Goal: Task Accomplishment & Management: Use online tool/utility

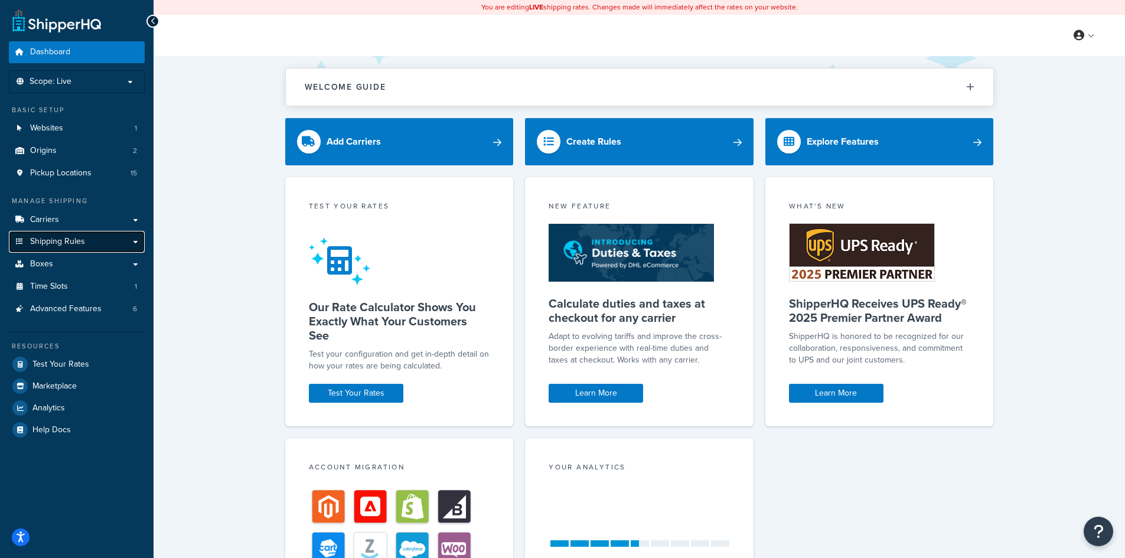
click at [106, 240] on link "Shipping Rules" at bounding box center [77, 242] width 136 height 22
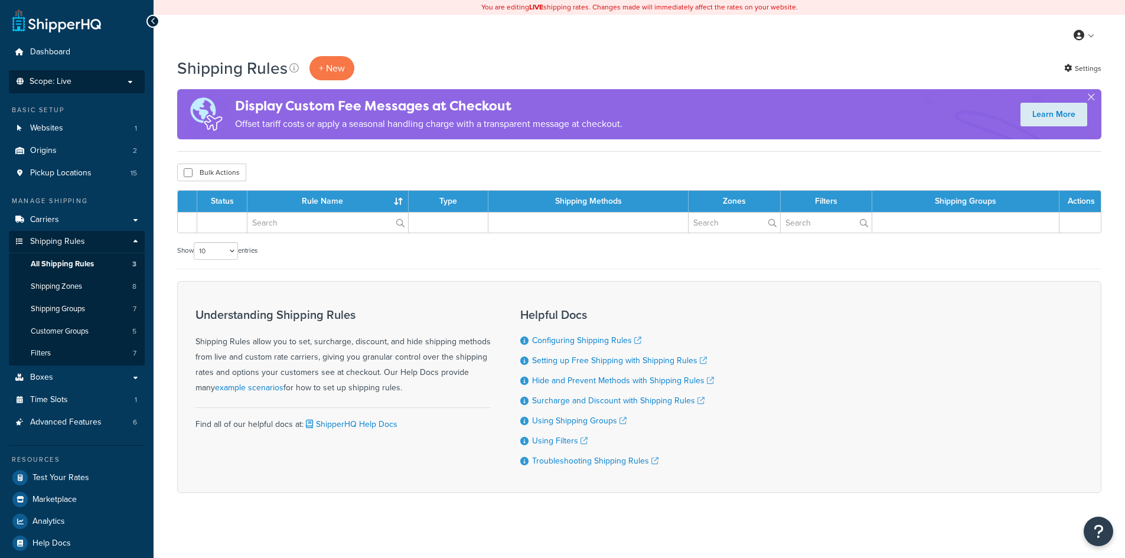
click at [103, 77] on p "Scope: Live" at bounding box center [76, 82] width 125 height 10
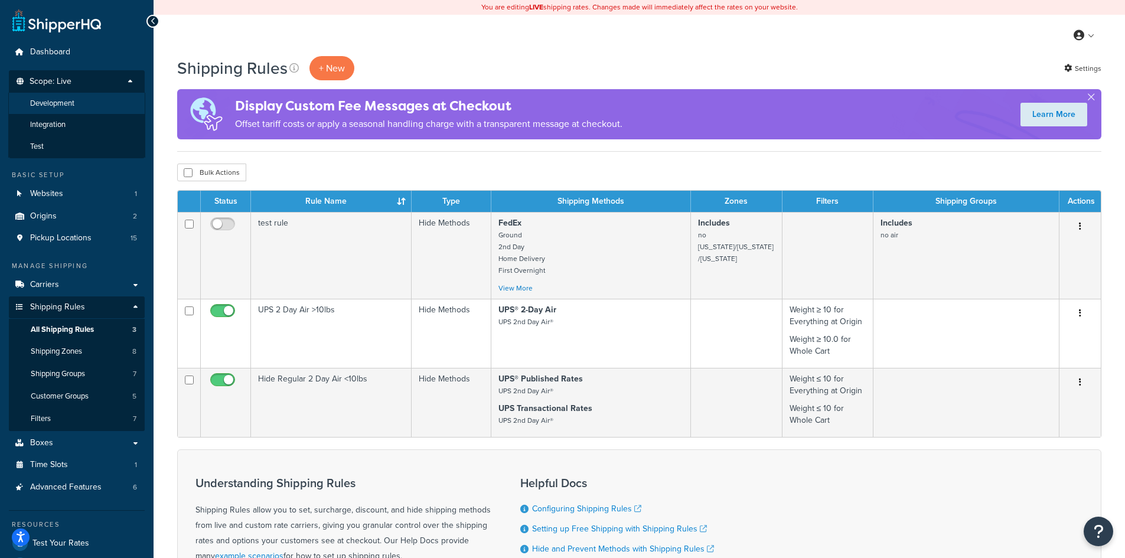
click at [70, 101] on span "Development" at bounding box center [52, 104] width 44 height 10
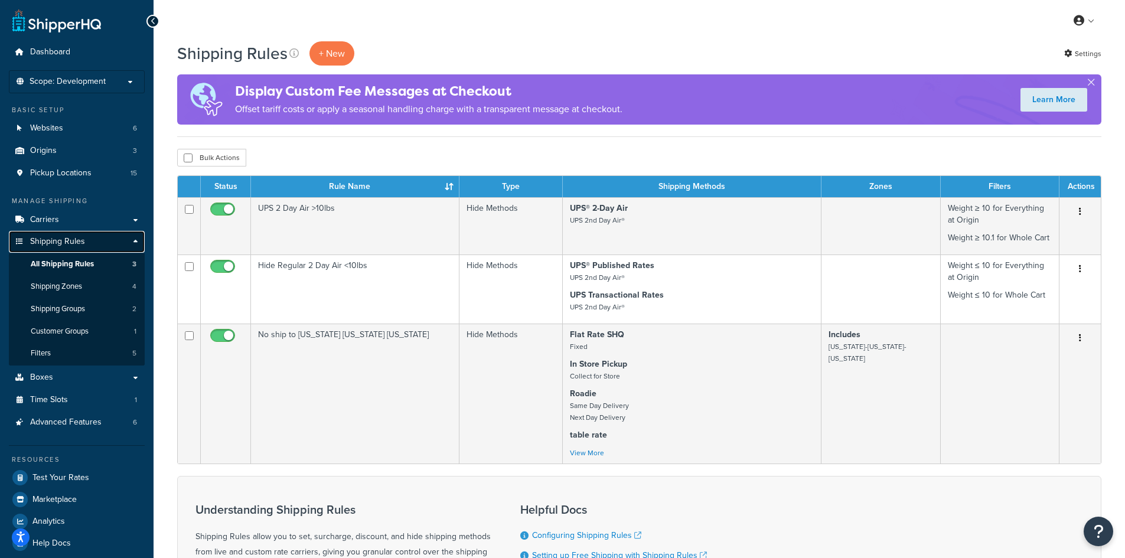
click at [59, 242] on span "Shipping Rules" at bounding box center [57, 242] width 55 height 10
click at [332, 51] on p "+ New" at bounding box center [331, 53] width 45 height 24
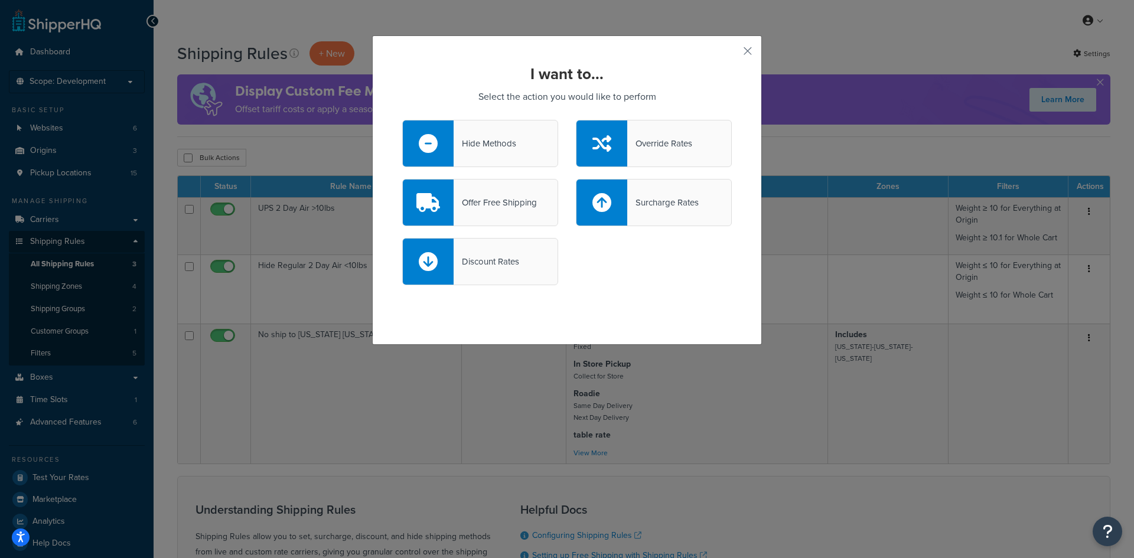
click at [500, 201] on div "Offer Free Shipping" at bounding box center [495, 202] width 83 height 17
click at [0, 0] on input "Offer Free Shipping" at bounding box center [0, 0] width 0 height 0
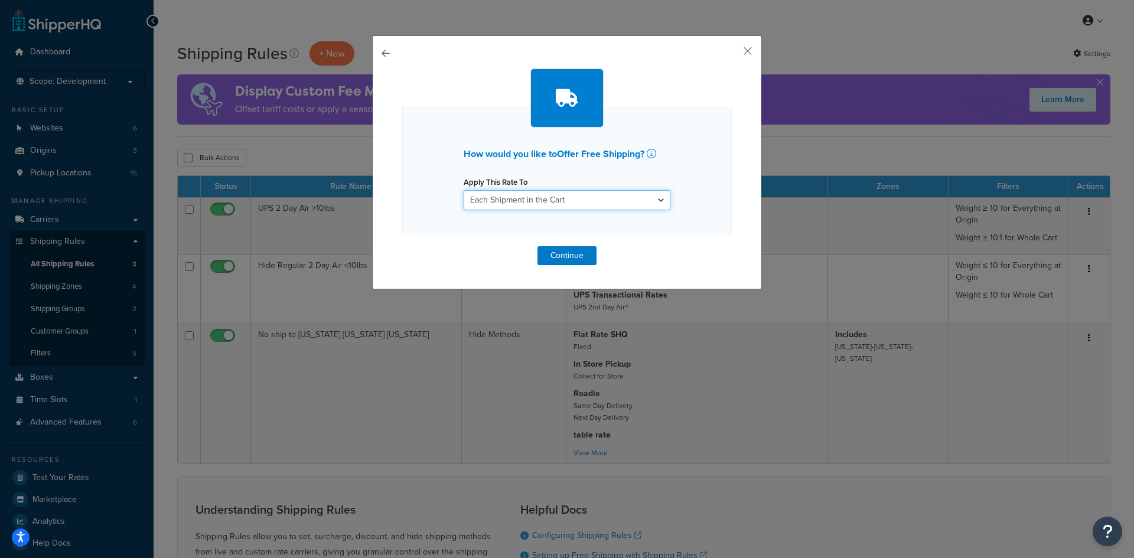
click at [585, 198] on select "Each Shipment in the Cart Each Origin in the Cart Each Shipping Group in the Ca…" at bounding box center [567, 200] width 207 height 20
click at [732, 54] on button "button" at bounding box center [730, 55] width 3 height 3
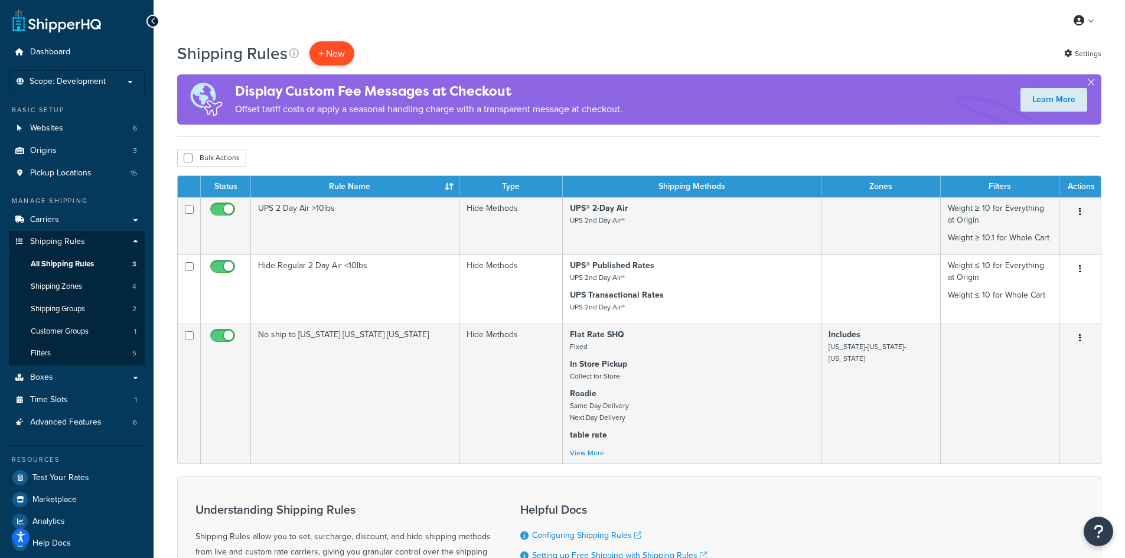
click at [334, 52] on p "+ New" at bounding box center [331, 53] width 45 height 24
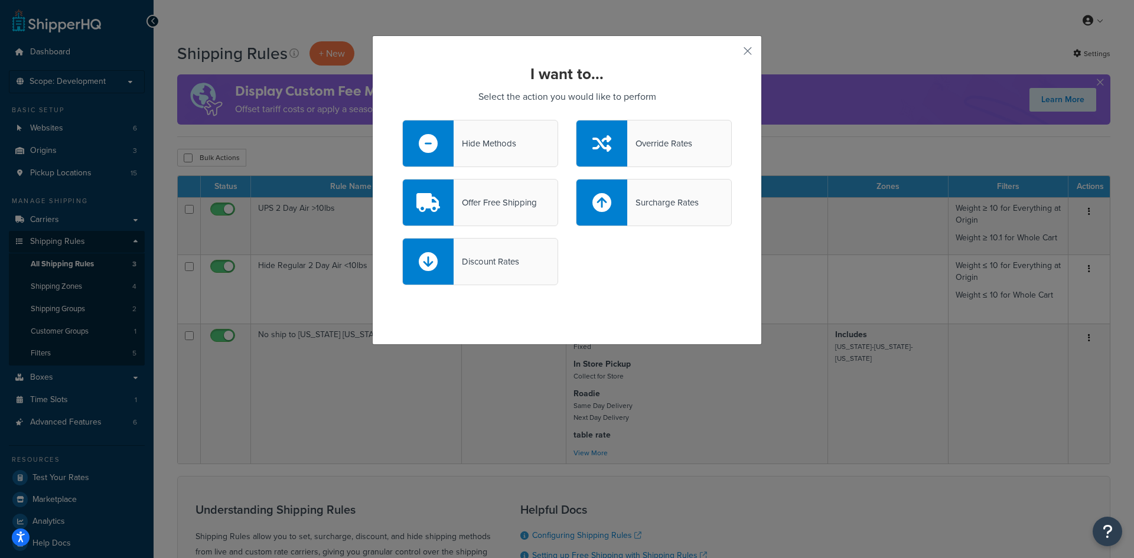
click at [638, 151] on div "Override Rates" at bounding box center [659, 143] width 65 height 17
click at [0, 0] on input "Override Rates" at bounding box center [0, 0] width 0 height 0
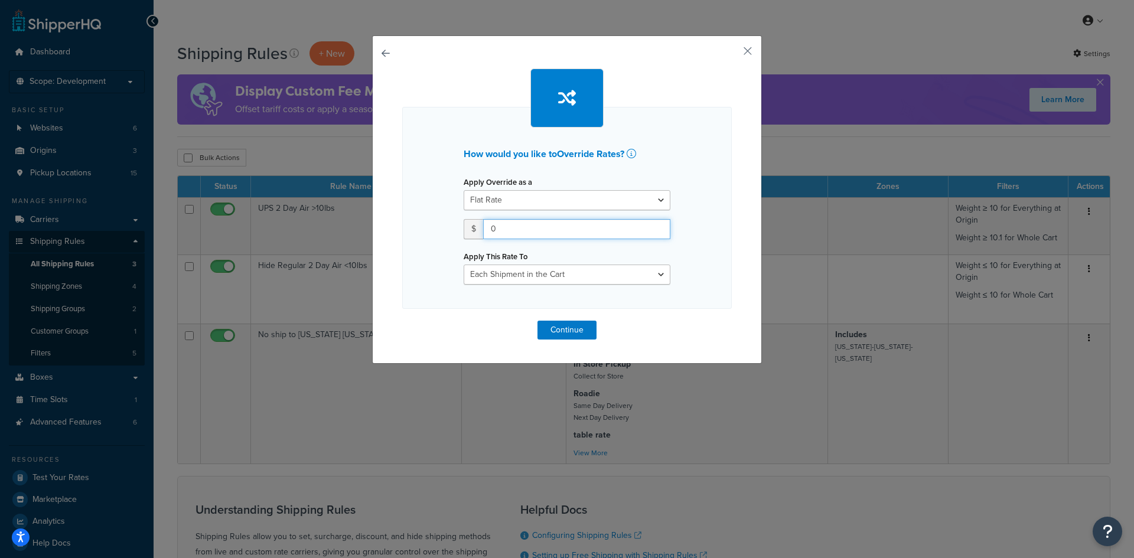
drag, startPoint x: 496, startPoint y: 230, endPoint x: 475, endPoint y: 231, distance: 21.3
click at [475, 231] on div "$ 0" at bounding box center [567, 229] width 207 height 20
type input "50"
click at [547, 278] on select "Each Shipment in the Cart Each Origin in the Cart Each Shipping Group in the Ca…" at bounding box center [567, 275] width 207 height 20
select select "ITEM"
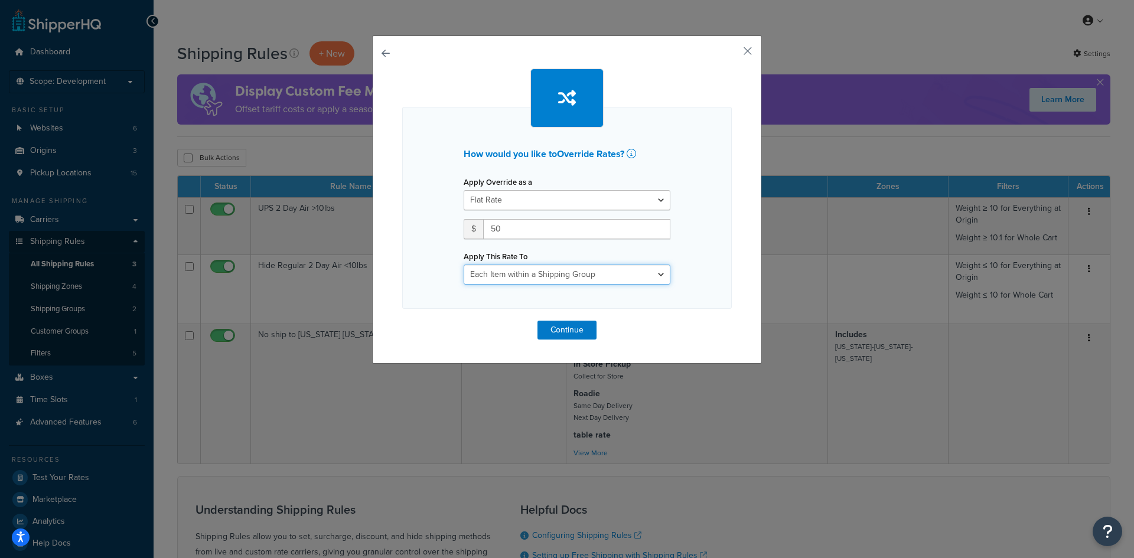
click at [464, 265] on select "Each Shipment in the Cart Each Origin in the Cart Each Shipping Group in the Ca…" at bounding box center [567, 275] width 207 height 20
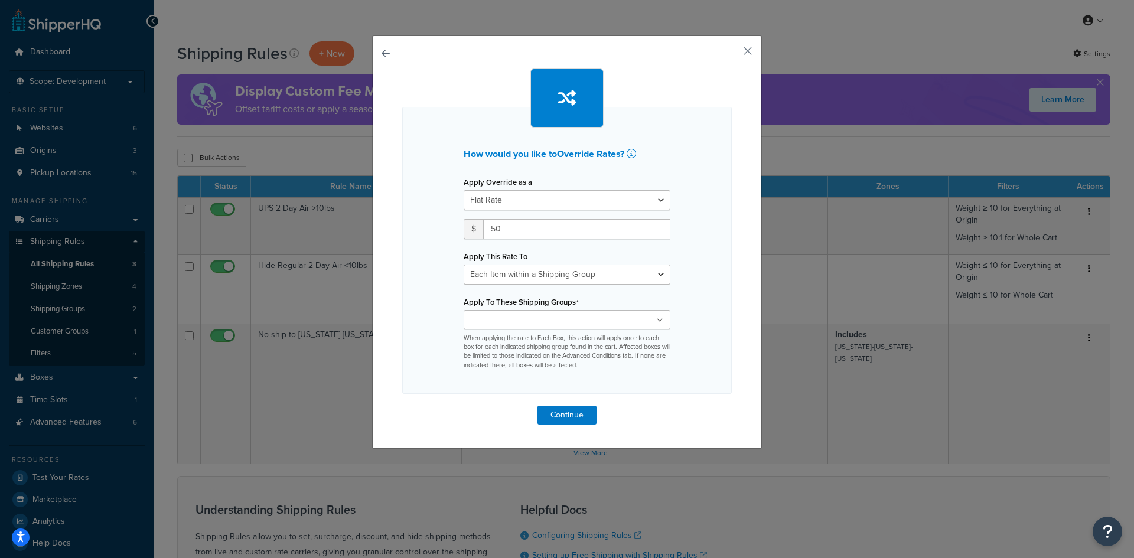
click at [504, 321] on input "Apply To These Shipping Groups" at bounding box center [519, 320] width 105 height 13
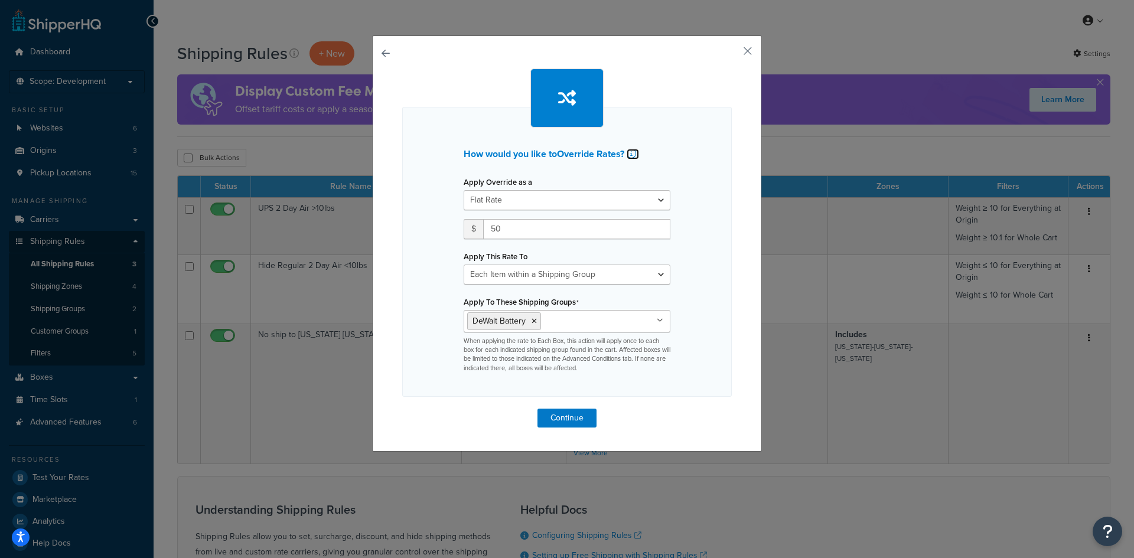
click at [630, 153] on icon at bounding box center [631, 153] width 9 height 9
click at [732, 54] on button "button" at bounding box center [730, 55] width 3 height 3
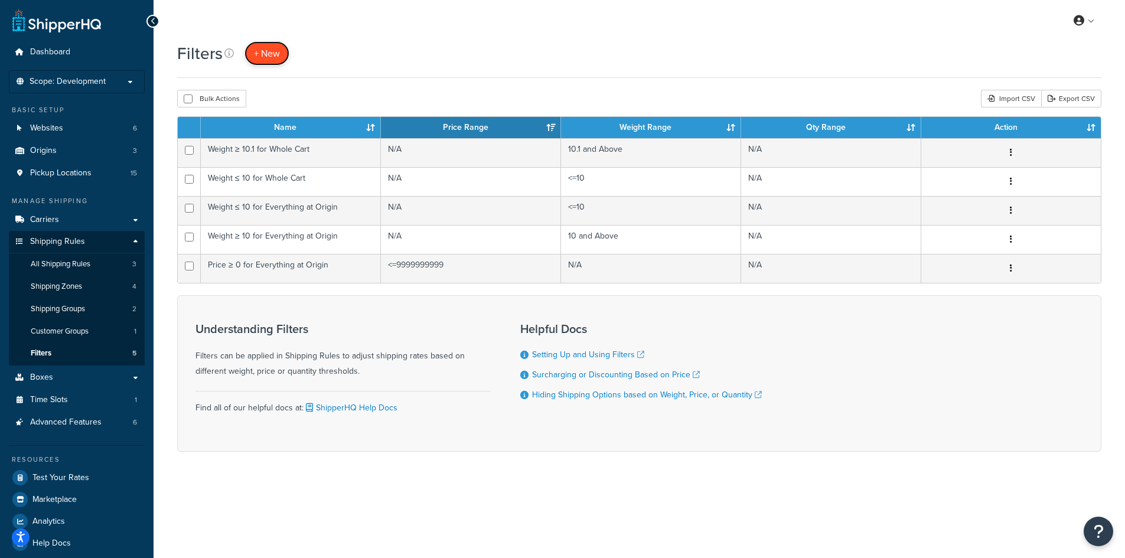
click at [261, 48] on span "+ New" at bounding box center [267, 54] width 26 height 14
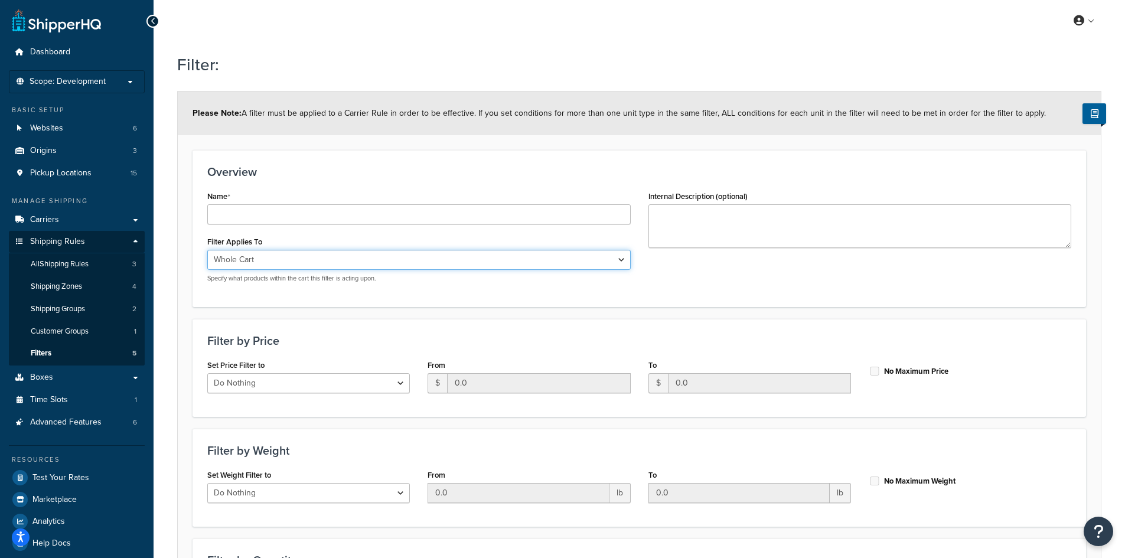
click at [250, 262] on select "Whole Cart Everything in Shipping Group Everything at Origin Each Item within S…" at bounding box center [418, 260] width 423 height 20
click at [260, 262] on select "Whole Cart Everything in Shipping Group Everything at Origin Each Item within S…" at bounding box center [418, 260] width 423 height 20
click at [239, 257] on select "Whole Cart Everything in Shipping Group Everything at Origin Each Item within S…" at bounding box center [418, 260] width 423 height 20
click at [316, 260] on select "Whole Cart Everything in Shipping Group Everything at Origin Each Item within S…" at bounding box center [418, 260] width 423 height 20
click at [353, 255] on select "Whole Cart Everything in Shipping Group Everything at Origin Each Item within S…" at bounding box center [418, 260] width 423 height 20
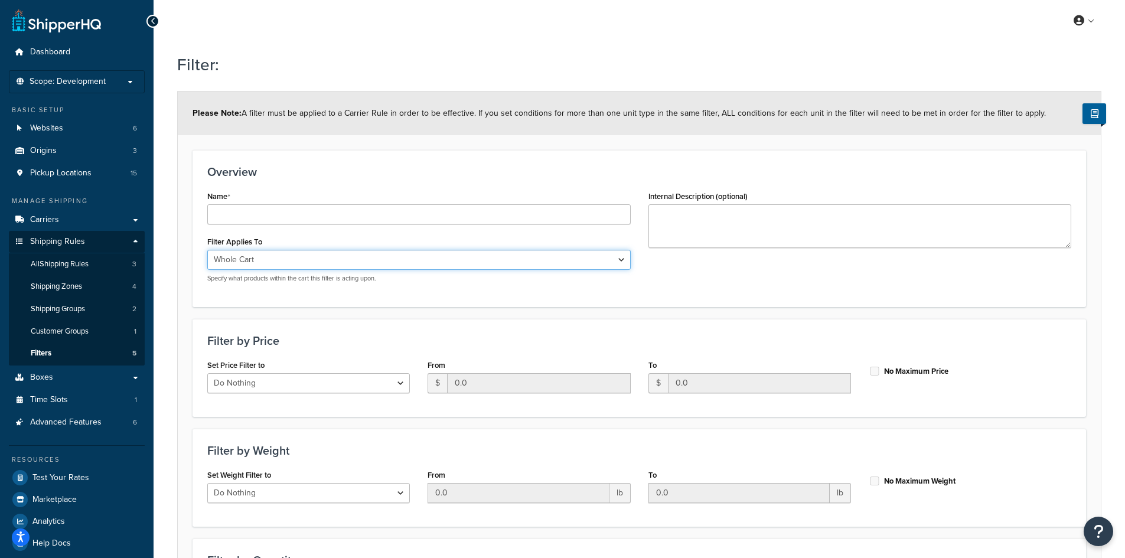
select select "ITEM"
click at [207, 250] on select "Whole Cart Everything in Shipping Group Everything at Origin Each Item within S…" at bounding box center [418, 260] width 423 height 20
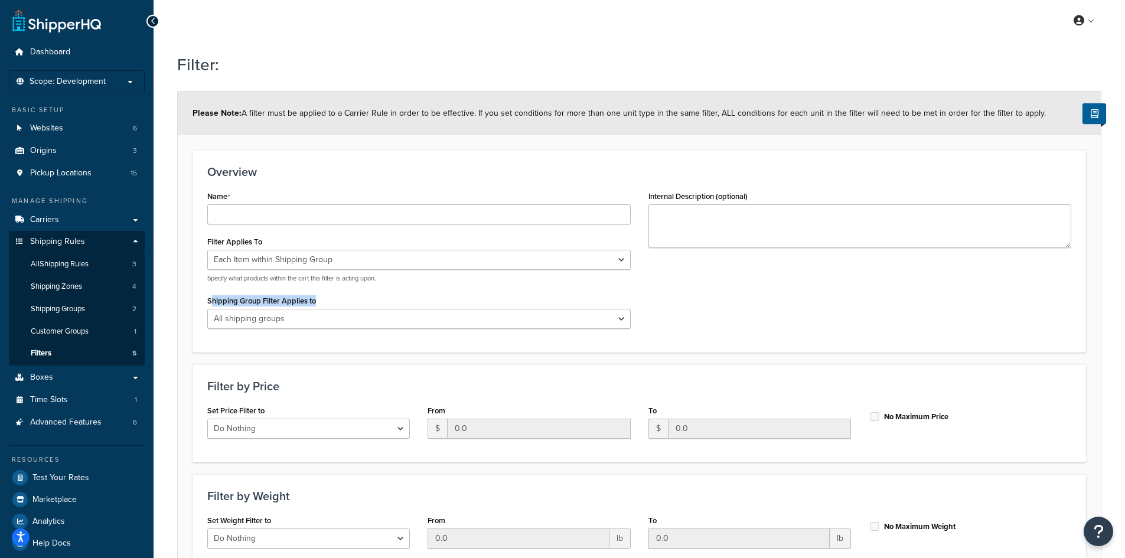
drag, startPoint x: 210, startPoint y: 304, endPoint x: 320, endPoint y: 299, distance: 110.5
click at [320, 299] on div "Shipping Group Filter Applies to All shipping groups DeWalt Battery All Product…" at bounding box center [418, 310] width 423 height 37
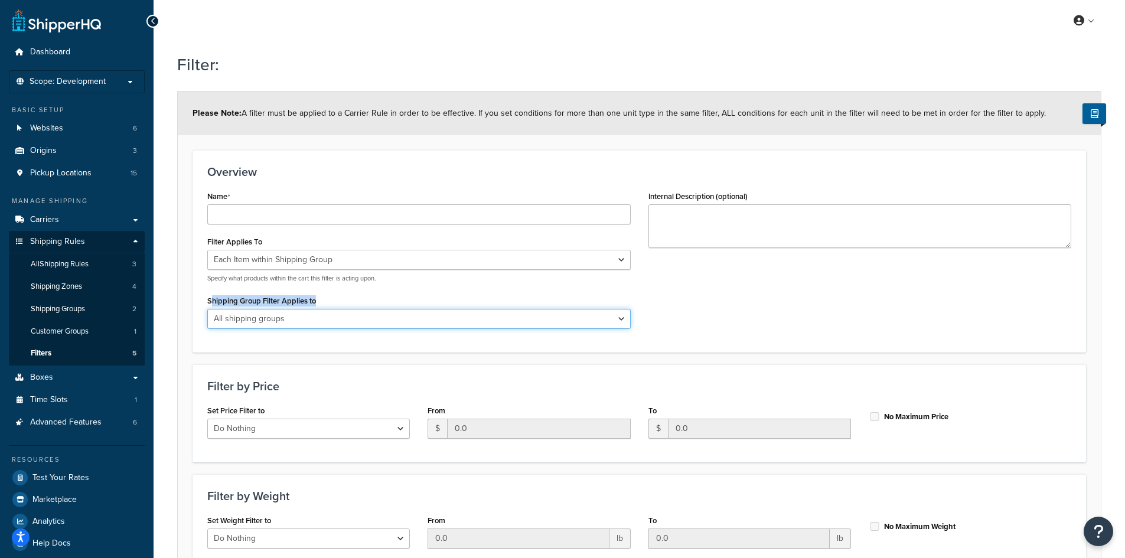
click at [301, 321] on select "All shipping groups DeWalt Battery All Products not assigned to a Shipping Group" at bounding box center [418, 319] width 423 height 20
select select "270291"
click at [207, 309] on select "All shipping groups DeWalt Battery All Products not assigned to a Shipping Group" at bounding box center [418, 319] width 423 height 20
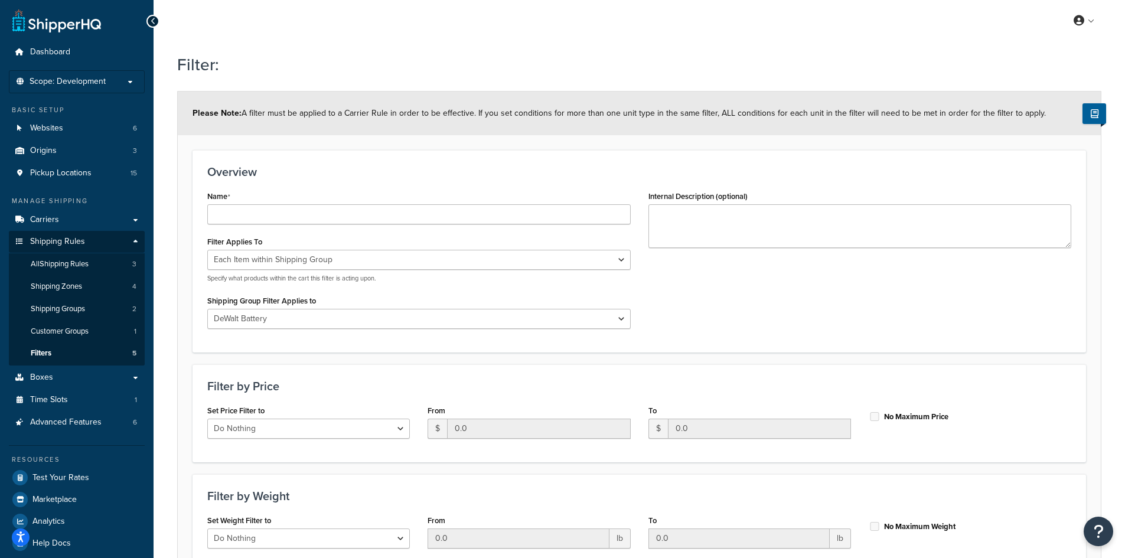
click at [526, 302] on div "Shipping Group Filter Applies to All shipping groups DeWalt Battery All Product…" at bounding box center [418, 310] width 423 height 37
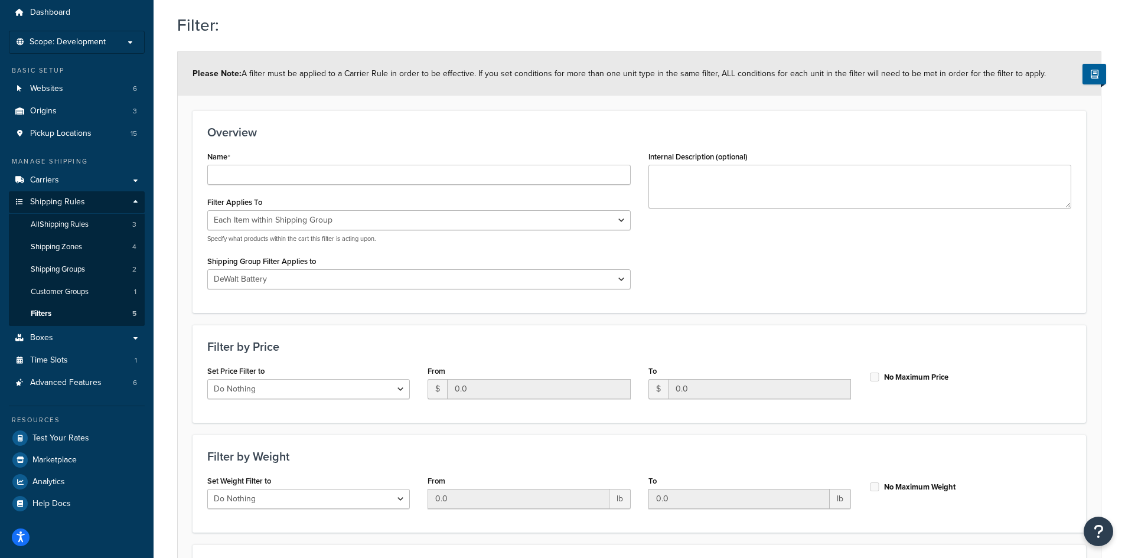
scroll to position [177, 0]
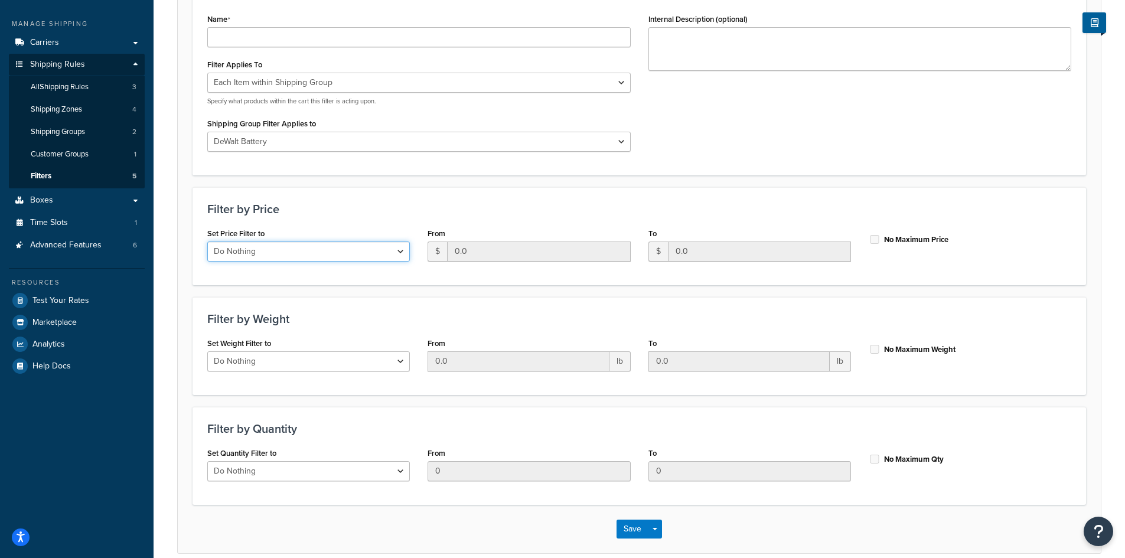
click at [281, 252] on select "Do Nothing Apply to a Range" at bounding box center [308, 252] width 203 height 20
click at [279, 252] on select "Do Nothing Apply to a Range" at bounding box center [308, 252] width 203 height 20
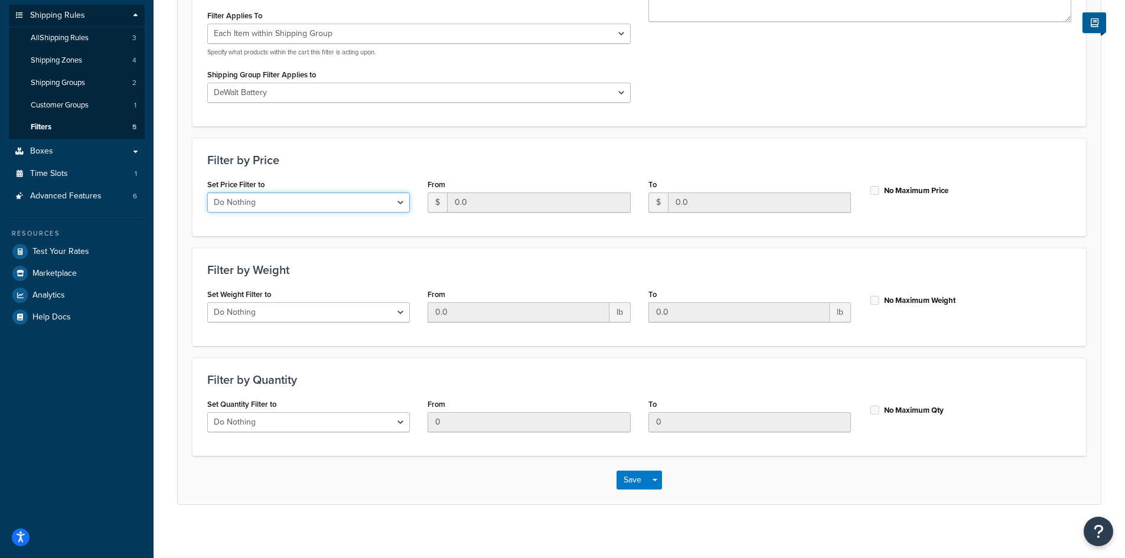
scroll to position [232, 0]
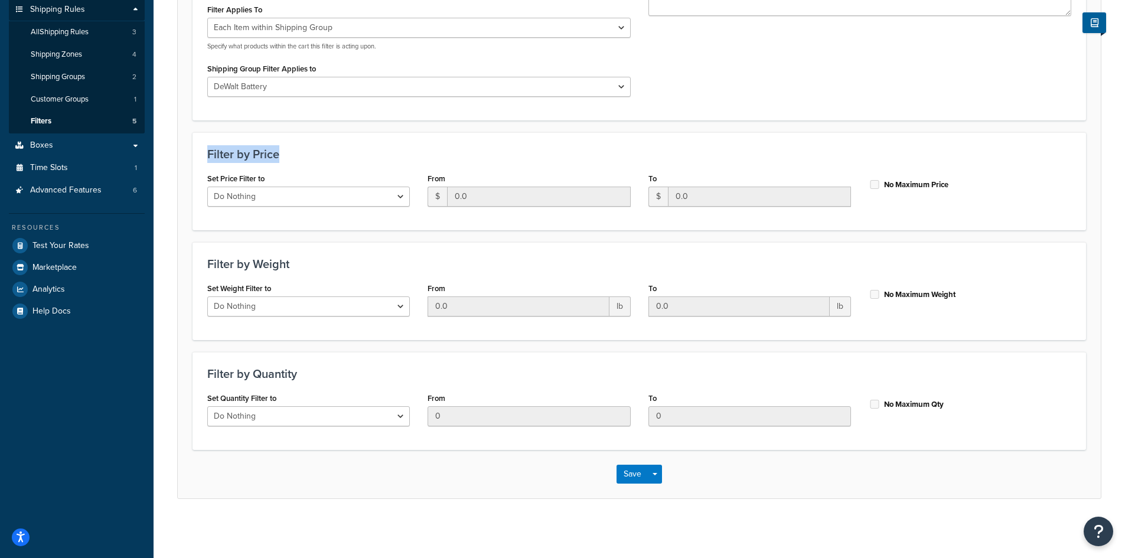
drag, startPoint x: 211, startPoint y: 154, endPoint x: 285, endPoint y: 159, distance: 74.0
click at [284, 158] on div "Filter by Price Set Price Filter to Do Nothing Apply to a Range From $ 0.0 To $…" at bounding box center [640, 181] width 894 height 98
drag, startPoint x: 204, startPoint y: 262, endPoint x: 311, endPoint y: 275, distance: 108.3
click at [330, 255] on div "Filter by Weight Set Weight Filter to Do Nothing Apply to a Range From 0.0 lb T…" at bounding box center [640, 291] width 894 height 98
drag, startPoint x: 210, startPoint y: 375, endPoint x: 313, endPoint y: 370, distance: 102.9
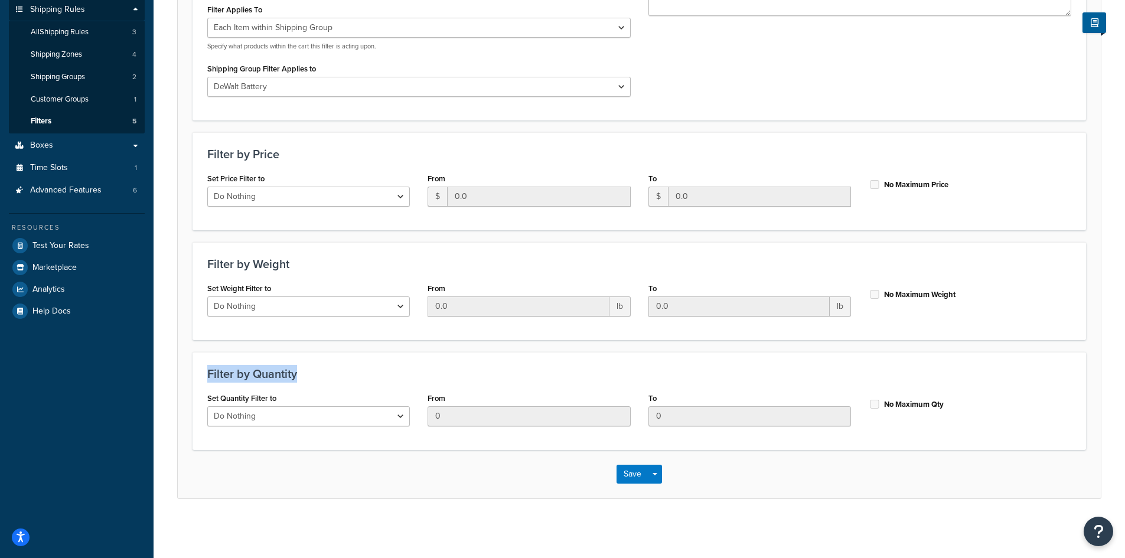
click at [313, 370] on h3 "Filter by Quantity" at bounding box center [639, 373] width 864 height 13
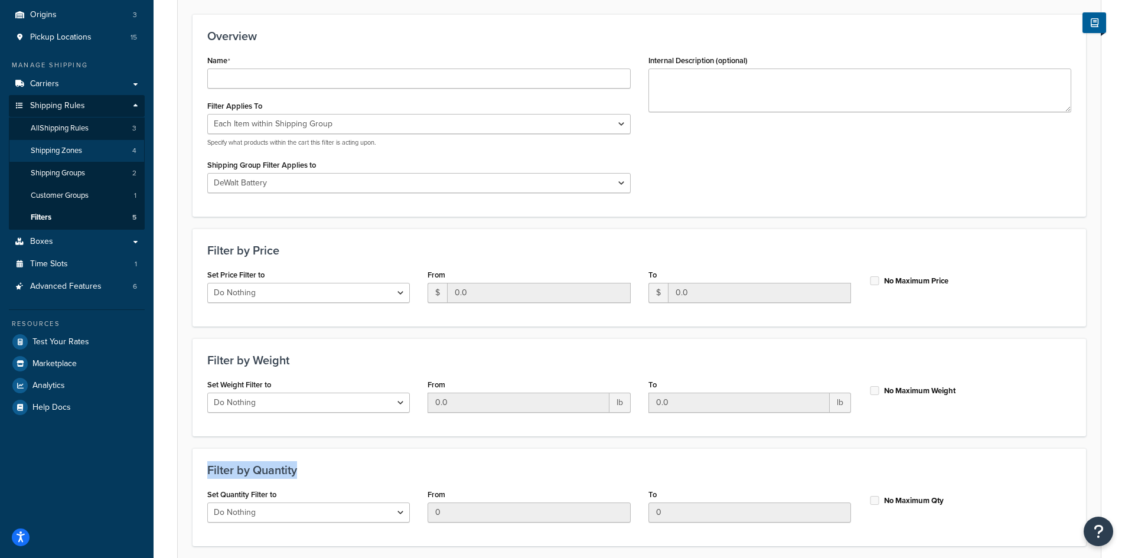
scroll to position [114, 0]
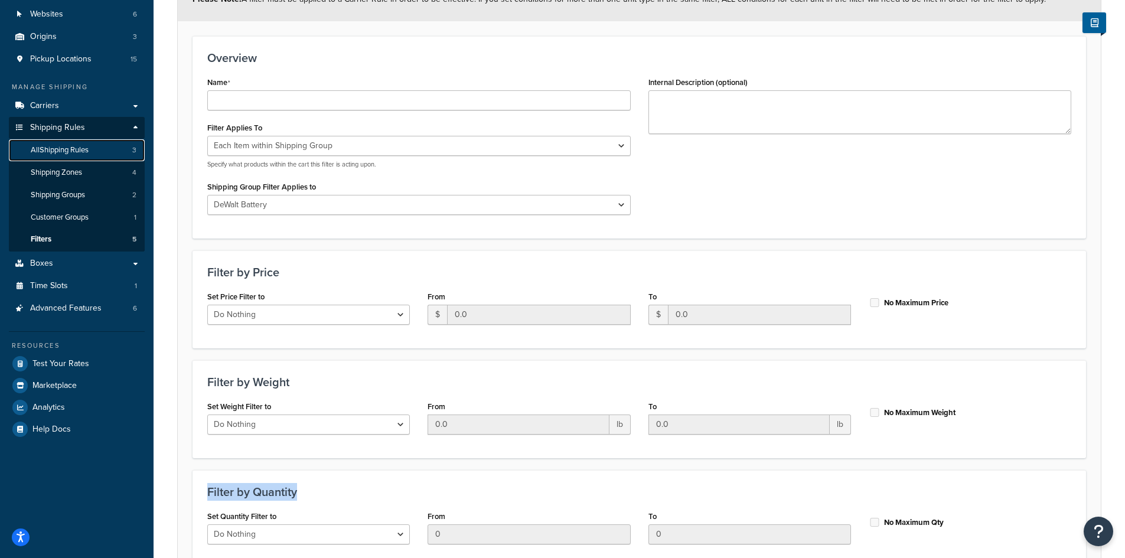
click at [54, 158] on link "All Shipping Rules 3" at bounding box center [77, 150] width 136 height 22
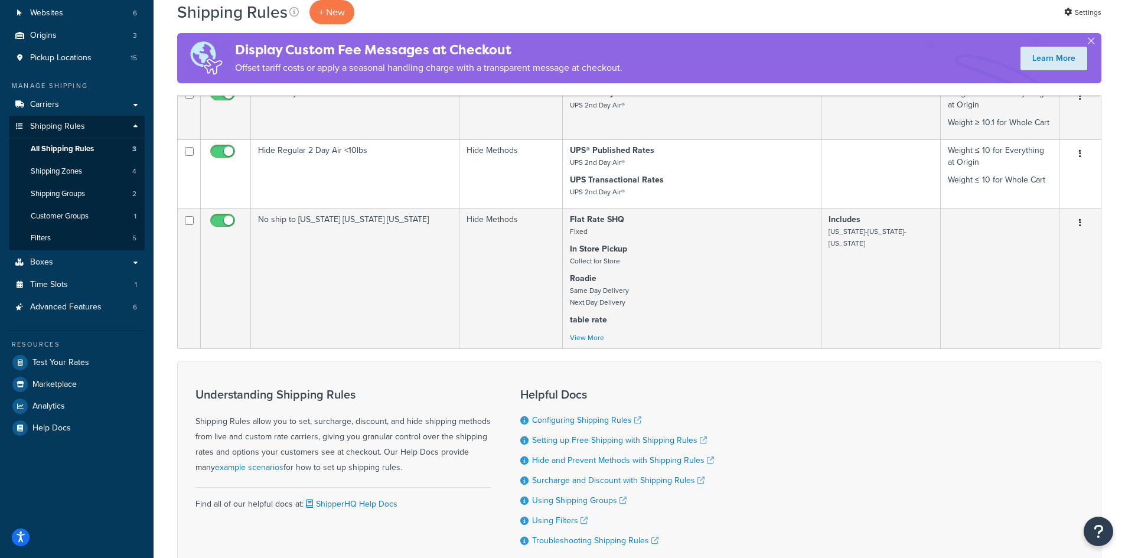
scroll to position [118, 0]
